Goal: Navigation & Orientation: Locate item on page

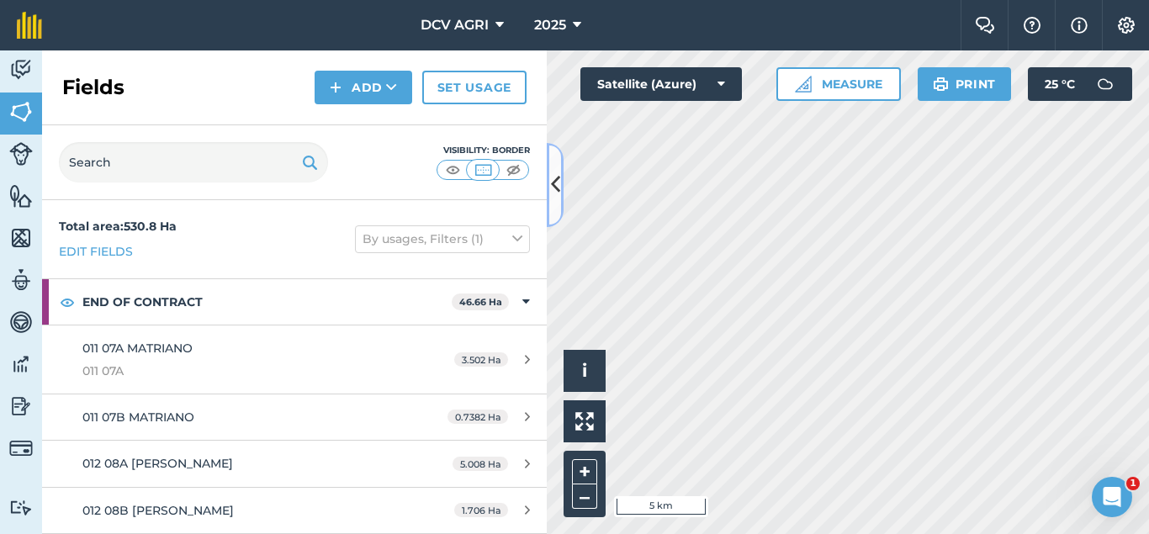
click at [557, 182] on icon at bounding box center [555, 184] width 9 height 29
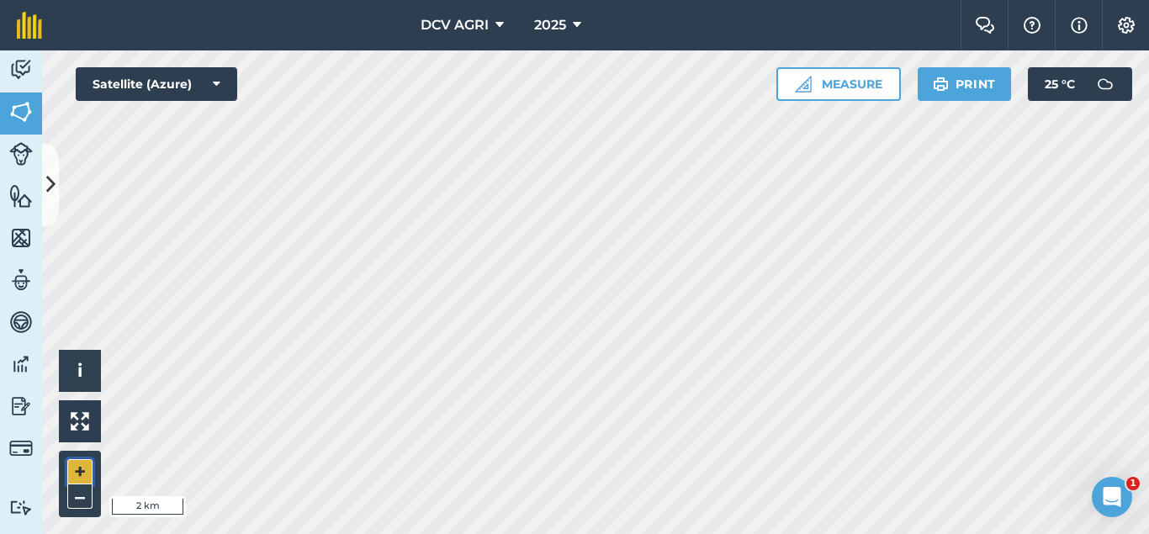
click at [83, 468] on button "+" at bounding box center [79, 471] width 25 height 25
click at [552, 428] on div "Hello i © 2025 TomTom, Microsoft 500 m + –" at bounding box center [595, 292] width 1107 height 484
drag, startPoint x: 83, startPoint y: 468, endPoint x: 586, endPoint y: 16, distance: 676.1
click at [586, 16] on div "DCV AGRI 2025 Farm Chat Help Info Settings DCV AGRI - 2025 Reproduced with the …" at bounding box center [574, 267] width 1149 height 534
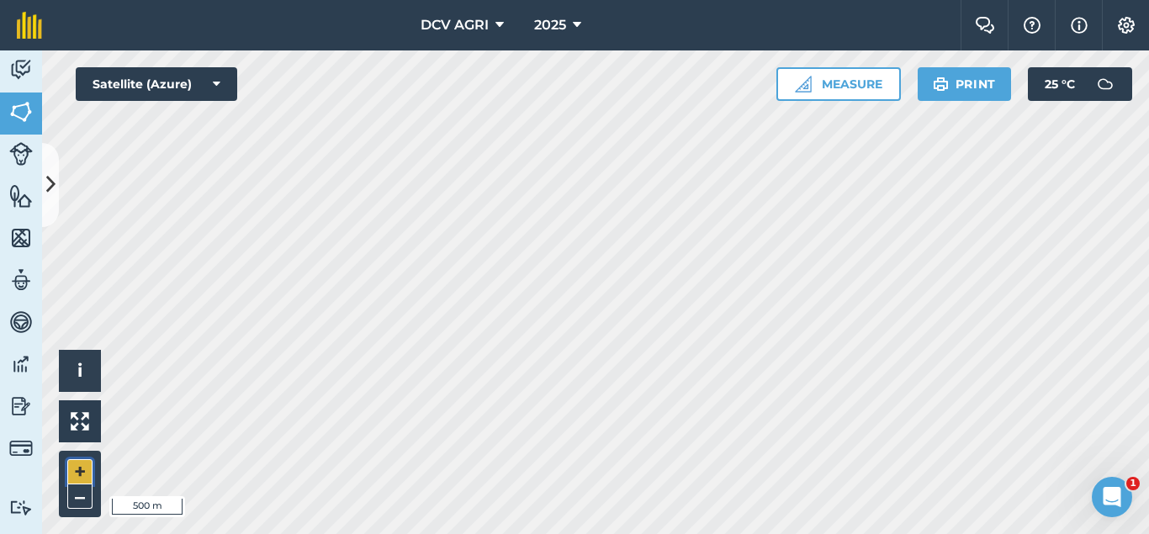
click at [87, 473] on button "+" at bounding box center [79, 471] width 25 height 25
click at [82, 471] on button "+" at bounding box center [79, 471] width 25 height 25
click at [69, 490] on button "–" at bounding box center [79, 497] width 25 height 24
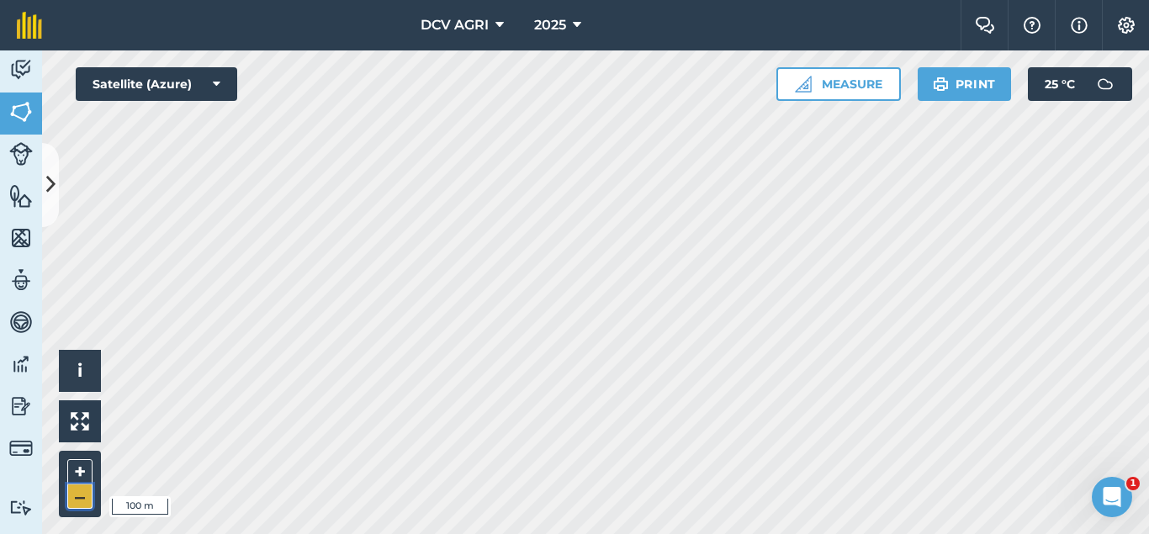
click at [69, 490] on button "–" at bounding box center [79, 497] width 25 height 24
click at [74, 474] on button "+" at bounding box center [79, 471] width 25 height 25
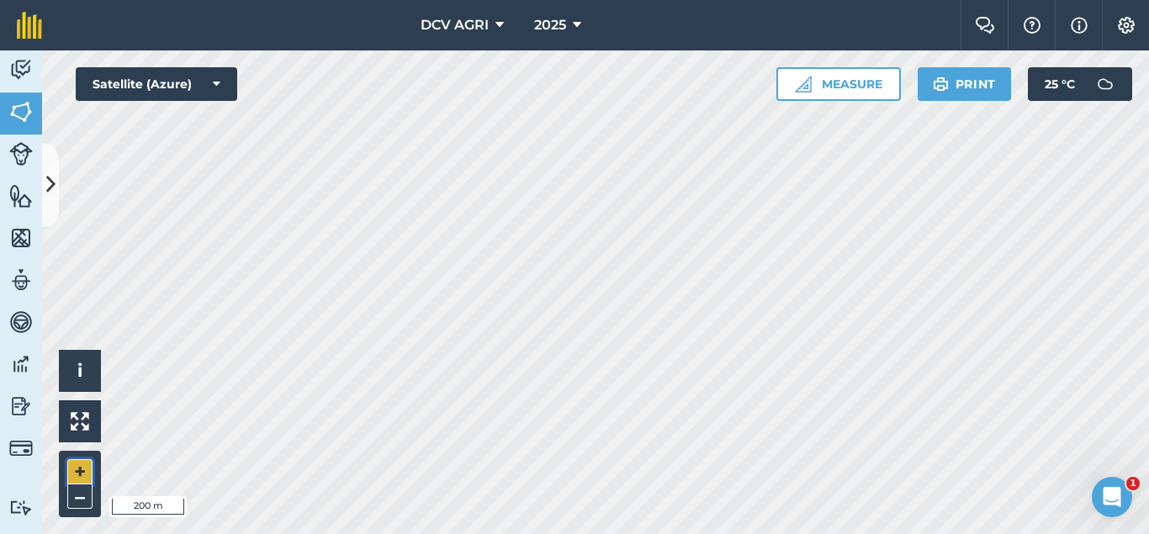
click at [74, 474] on button "+" at bounding box center [79, 471] width 25 height 25
click at [681, 29] on div "DCV AGRI 2025 Farm Chat Help Info Settings DCV AGRI - 2025 Reproduced with the …" at bounding box center [574, 267] width 1149 height 534
click at [78, 494] on button "–" at bounding box center [79, 497] width 25 height 24
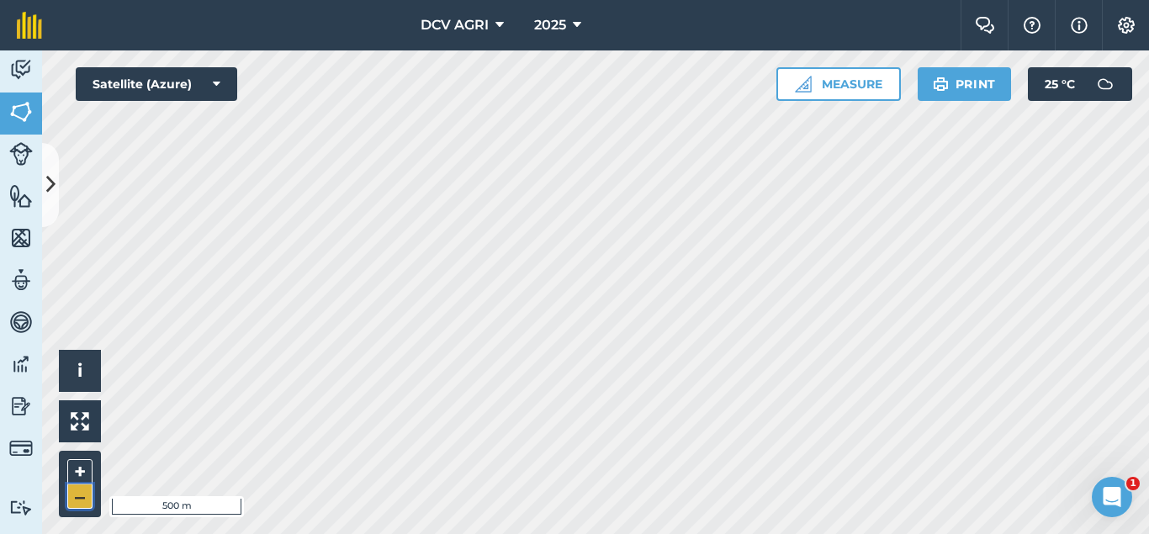
click at [78, 494] on button "–" at bounding box center [79, 497] width 25 height 24
click at [74, 473] on button "+" at bounding box center [79, 471] width 25 height 25
click at [82, 499] on button "–" at bounding box center [79, 497] width 25 height 24
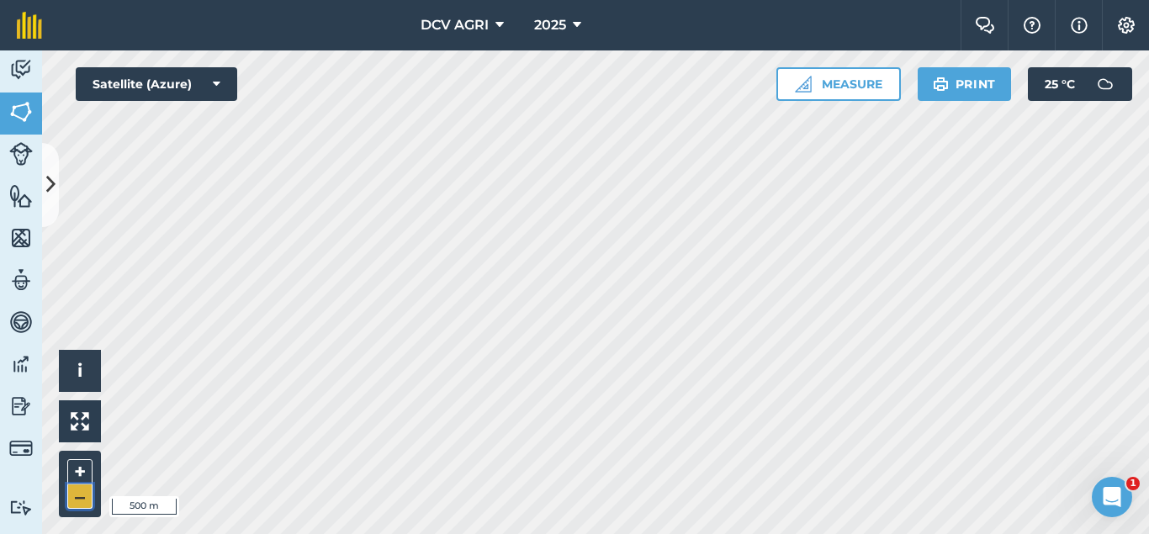
click at [82, 499] on button "–" at bounding box center [79, 497] width 25 height 24
click at [82, 471] on button "+" at bounding box center [79, 471] width 25 height 25
click at [616, 29] on div "DCV AGRI 2025 Farm Chat Help Info Settings DCV AGRI - 2025 Reproduced with the …" at bounding box center [574, 267] width 1149 height 534
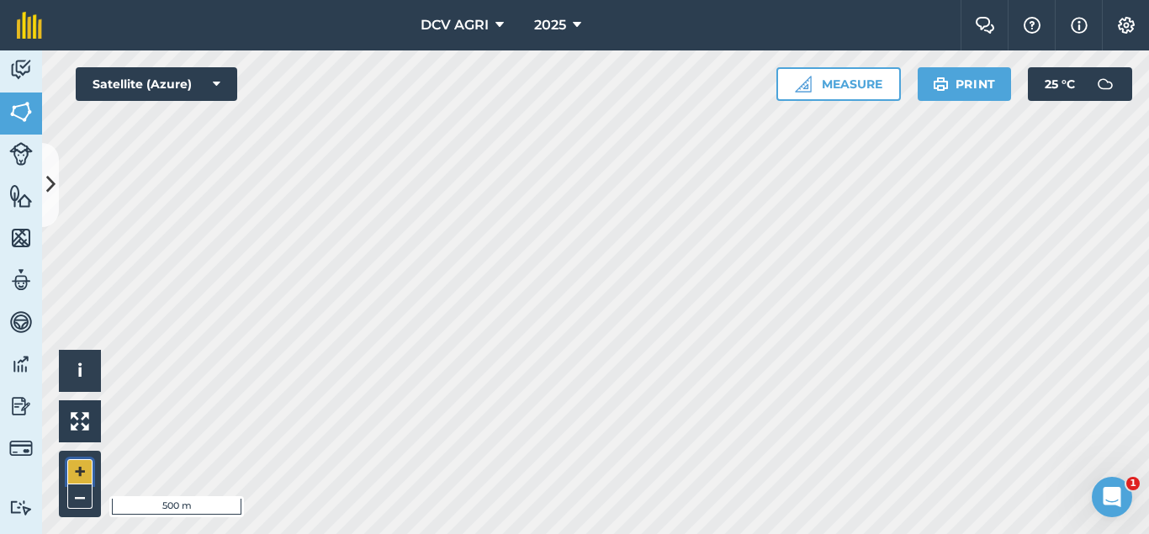
click at [78, 471] on button "+" at bounding box center [79, 471] width 25 height 25
click at [81, 506] on button "–" at bounding box center [79, 497] width 25 height 24
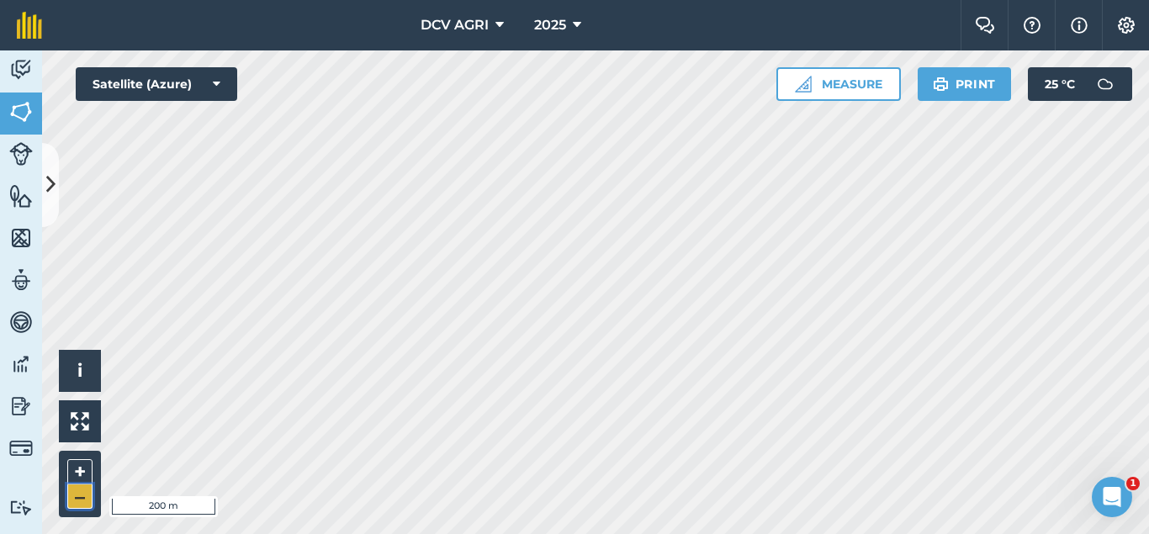
click at [81, 506] on button "–" at bounding box center [79, 497] width 25 height 24
click at [84, 472] on button "+" at bounding box center [79, 471] width 25 height 25
click at [77, 469] on button "+" at bounding box center [79, 471] width 25 height 25
click at [80, 505] on button "–" at bounding box center [79, 497] width 25 height 24
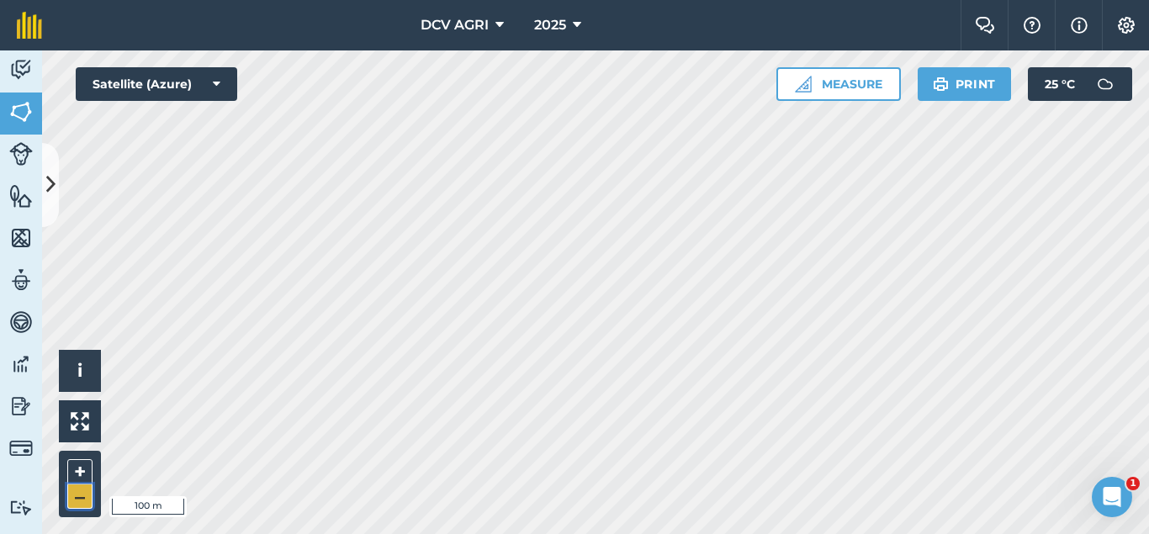
click at [80, 505] on button "–" at bounding box center [79, 497] width 25 height 24
click at [78, 474] on button "+" at bounding box center [79, 471] width 25 height 25
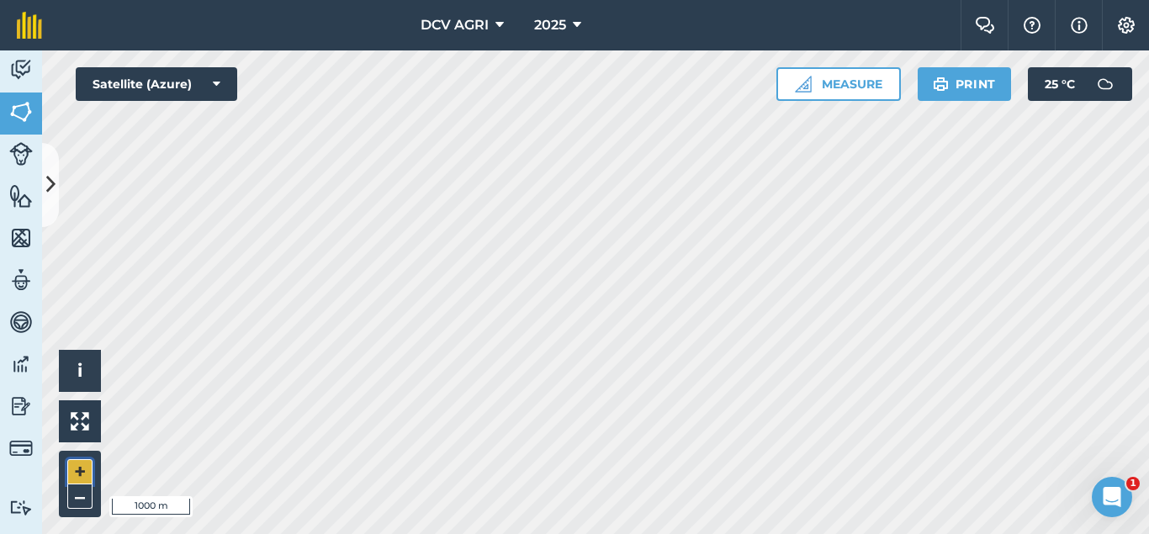
click at [78, 474] on button "+" at bounding box center [79, 471] width 25 height 25
click at [68, 480] on button "+" at bounding box center [79, 471] width 25 height 25
click at [67, 492] on button "–" at bounding box center [79, 497] width 25 height 24
click at [73, 487] on button "–" at bounding box center [79, 497] width 25 height 24
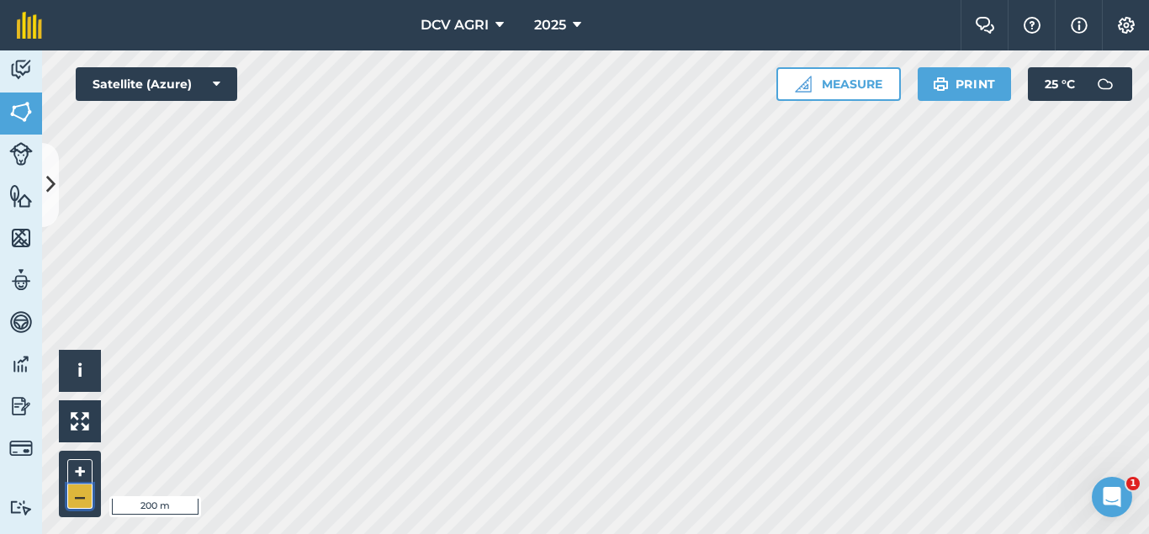
click at [73, 487] on button "–" at bounding box center [79, 497] width 25 height 24
click at [80, 465] on div "+ –" at bounding box center [80, 484] width 42 height 66
click at [80, 465] on button "+" at bounding box center [79, 471] width 25 height 25
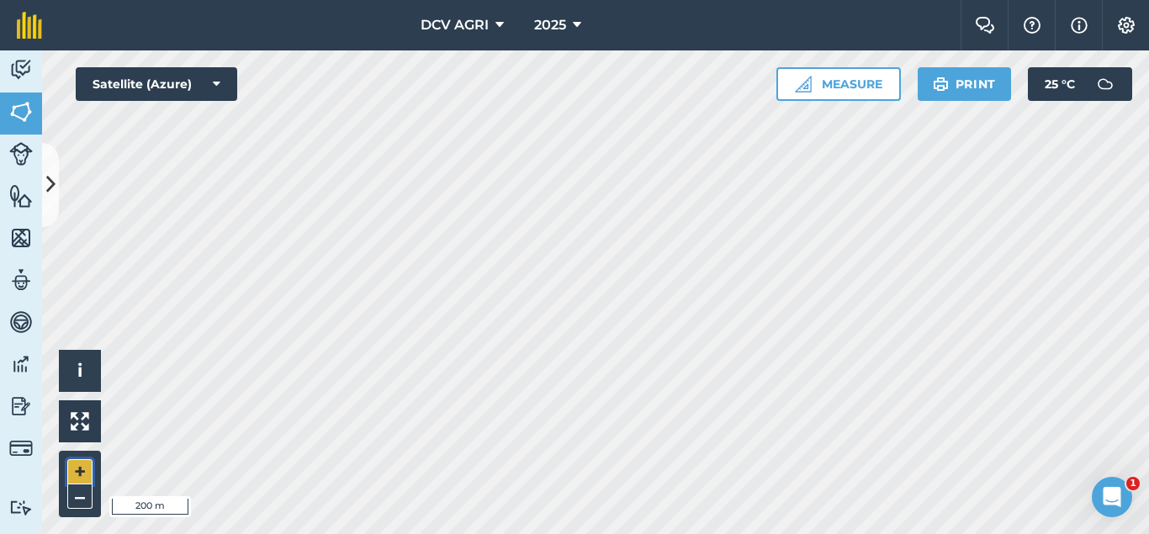
click at [77, 472] on button "+" at bounding box center [79, 471] width 25 height 25
click at [68, 490] on button "–" at bounding box center [79, 497] width 25 height 24
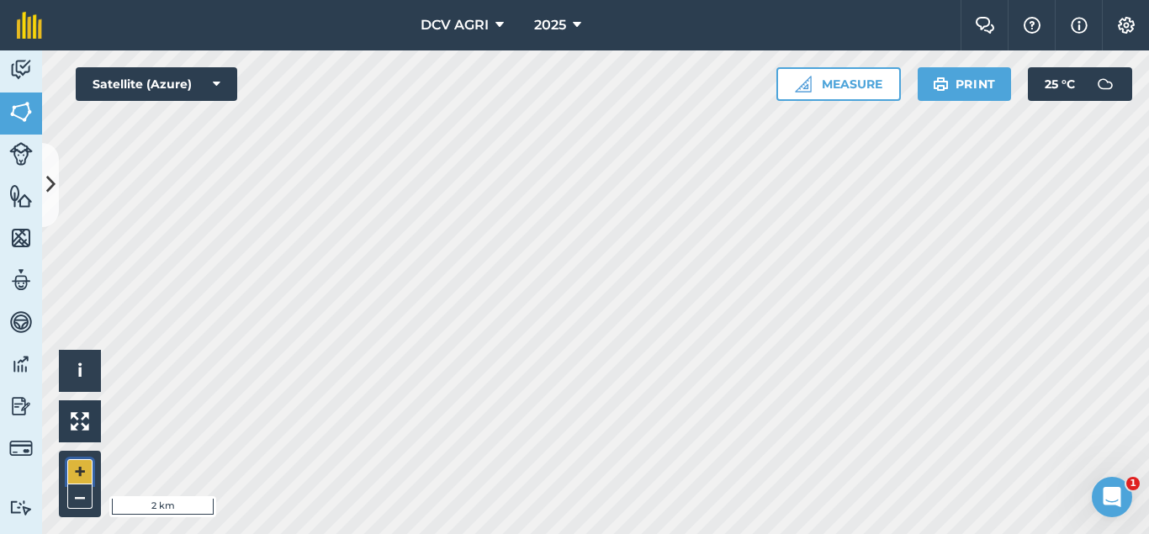
click at [85, 480] on button "+" at bounding box center [79, 471] width 25 height 25
click at [87, 477] on button "+" at bounding box center [79, 471] width 25 height 25
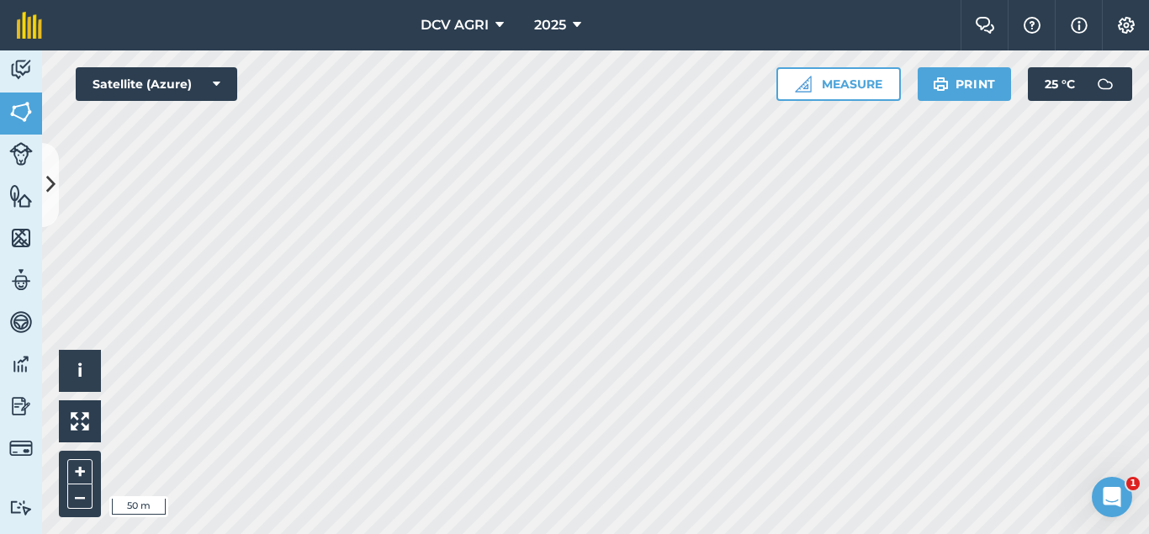
click at [0, 262] on div "Activity Fields Livestock Features Maps Team Vehicles Data Reporting Billing Tu…" at bounding box center [574, 292] width 1149 height 484
click at [80, 498] on button "–" at bounding box center [79, 497] width 25 height 24
click at [77, 471] on button "+" at bounding box center [79, 471] width 25 height 25
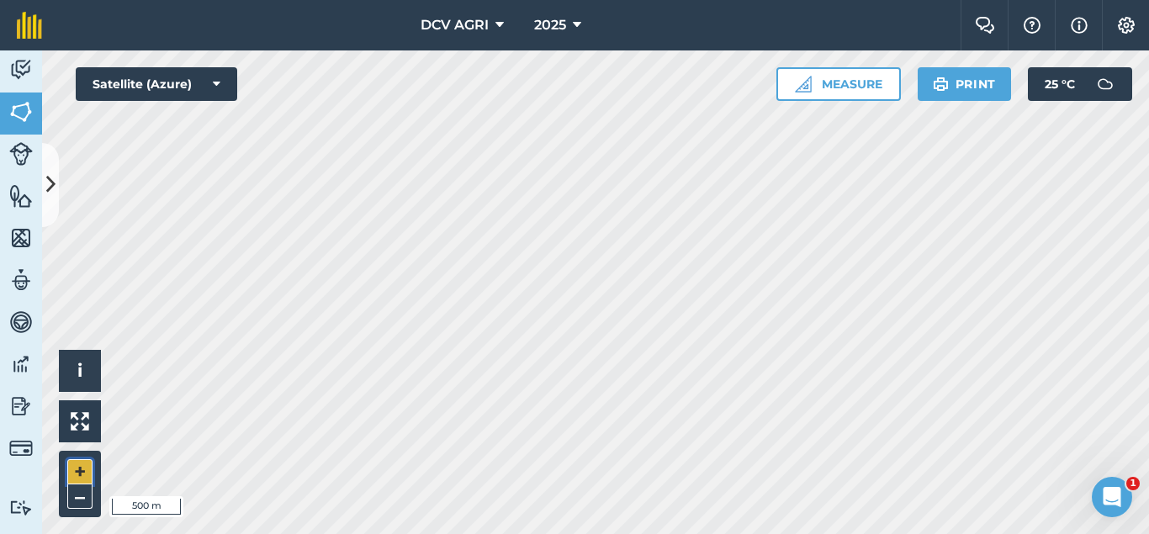
click at [77, 471] on button "+" at bounding box center [79, 471] width 25 height 25
